Goal: Transaction & Acquisition: Purchase product/service

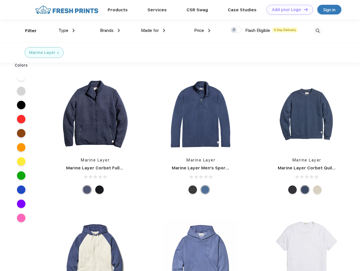
click at [288, 10] on link "Add your Logo Design Tool" at bounding box center [290, 10] width 47 height 10
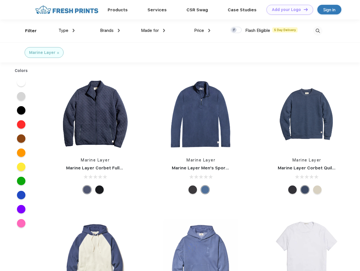
click at [0, 0] on div "Design Tool" at bounding box center [0, 0] width 0 height 0
click at [303, 9] on link "Add your Logo Design Tool" at bounding box center [290, 10] width 47 height 10
click at [27, 31] on div "Filter" at bounding box center [31, 31] width 12 height 7
click at [67, 31] on span "Type" at bounding box center [64, 30] width 10 height 5
click at [110, 31] on span "Brands" at bounding box center [107, 30] width 14 height 5
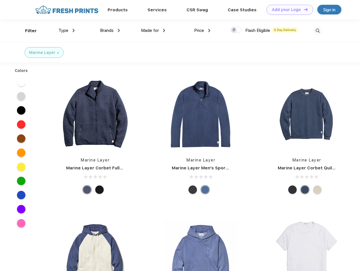
click at [153, 31] on span "Made for" at bounding box center [150, 30] width 18 height 5
click at [202, 31] on span "Price" at bounding box center [199, 30] width 10 height 5
click at [236, 30] on div at bounding box center [236, 30] width 11 height 6
click at [234, 30] on input "checkbox" at bounding box center [233, 29] width 4 height 4
click at [318, 31] on img at bounding box center [317, 30] width 9 height 9
